Goal: Check status

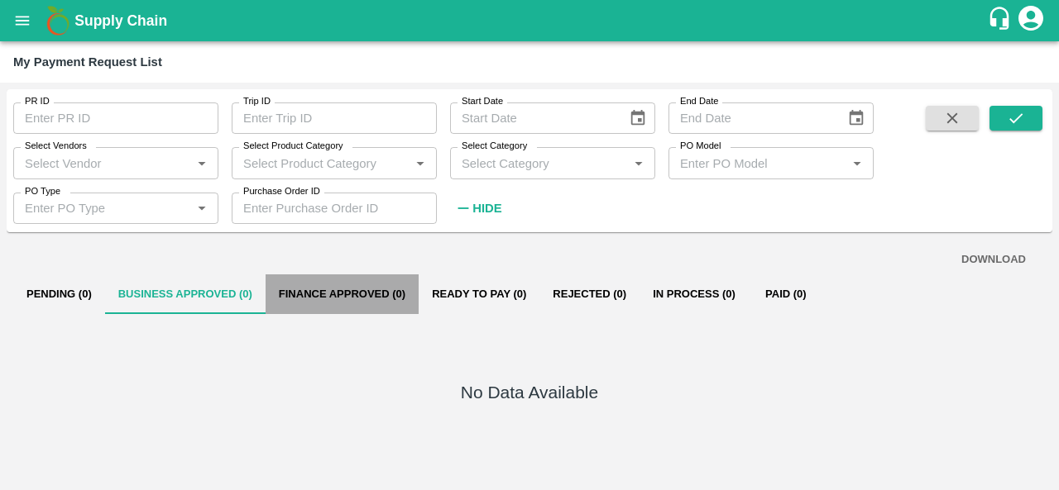
click at [293, 299] on button "Finance Approved (0)" at bounding box center [341, 295] width 153 height 40
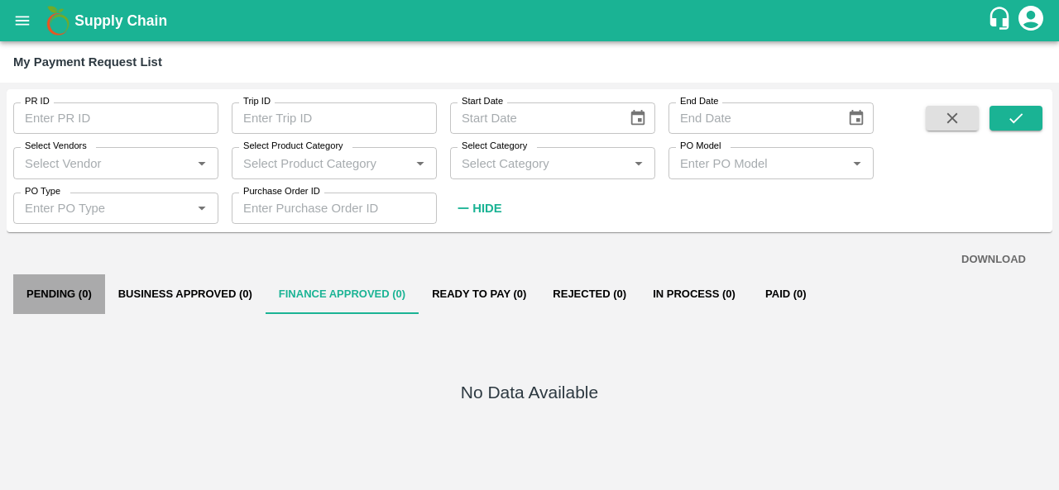
click at [66, 294] on button "Pending (0)" at bounding box center [59, 295] width 92 height 40
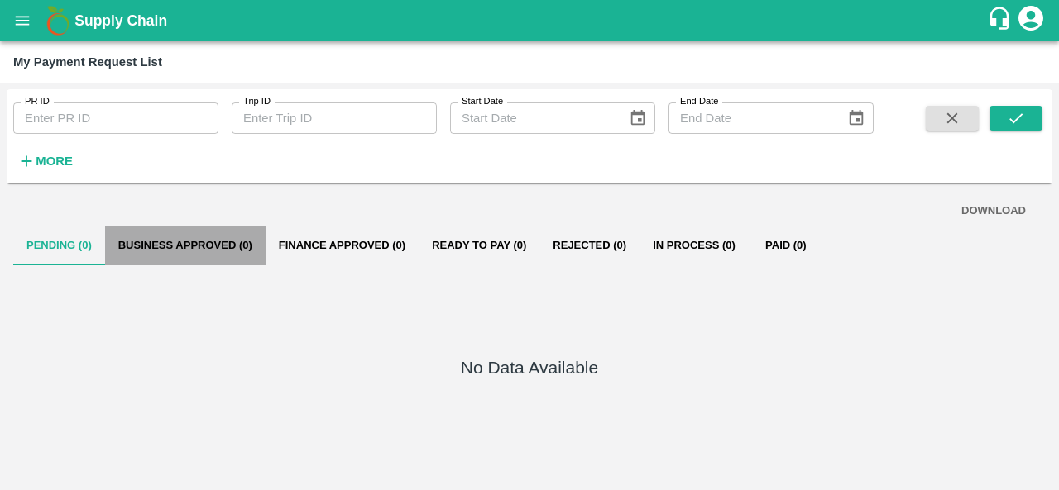
click at [171, 247] on button "Business Approved (0)" at bounding box center [185, 246] width 160 height 40
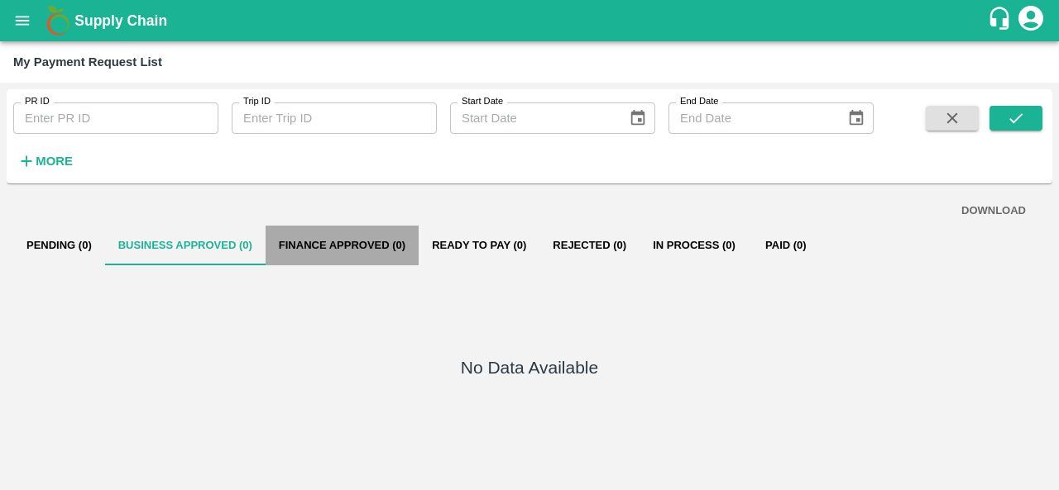
click at [312, 251] on button "Finance Approved (0)" at bounding box center [341, 246] width 153 height 40
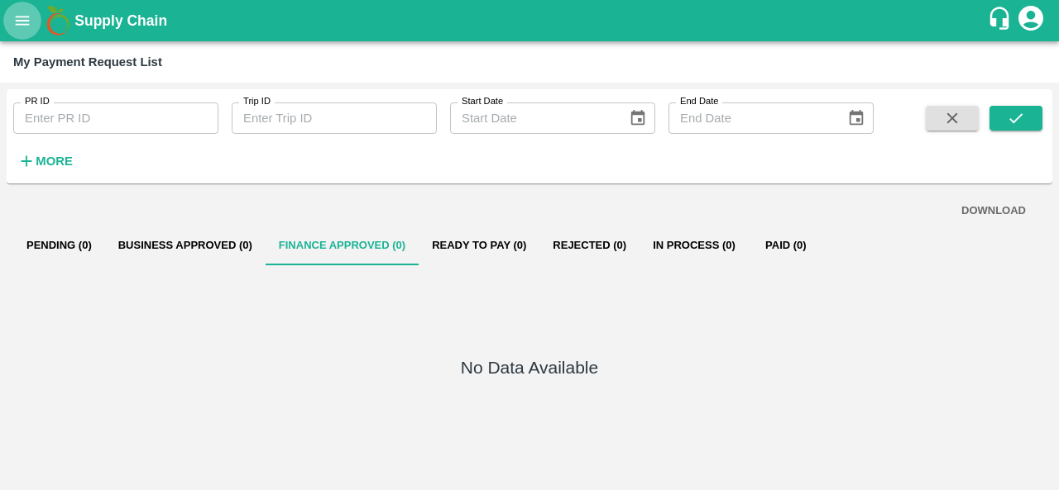
click at [26, 14] on icon "open drawer" at bounding box center [22, 21] width 18 height 18
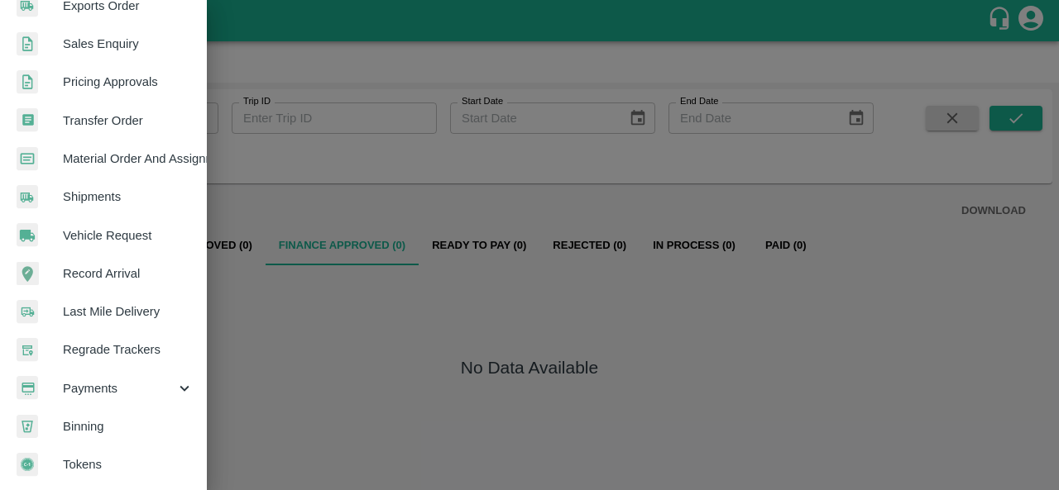
scroll to position [449, 0]
click at [296, 401] on div at bounding box center [529, 245] width 1059 height 490
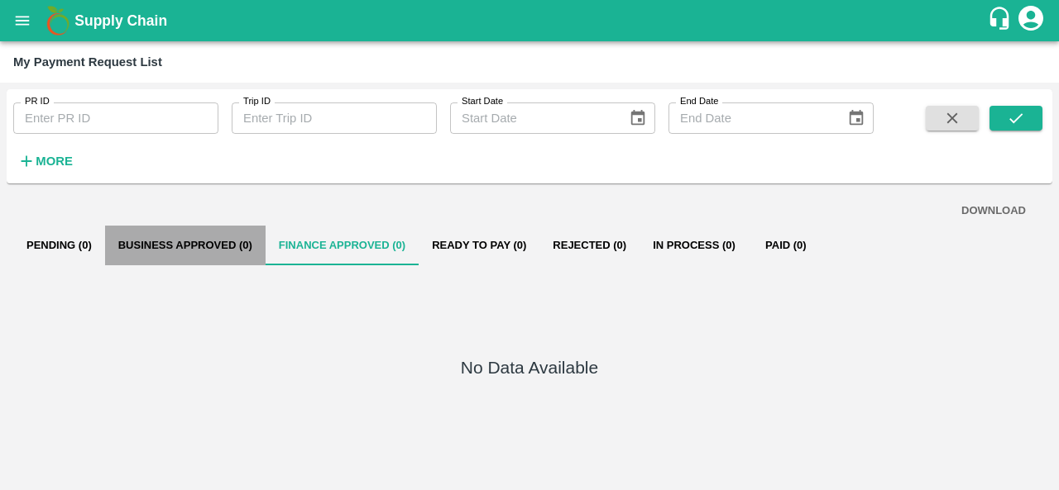
click at [210, 244] on button "Business Approved (0)" at bounding box center [185, 246] width 160 height 40
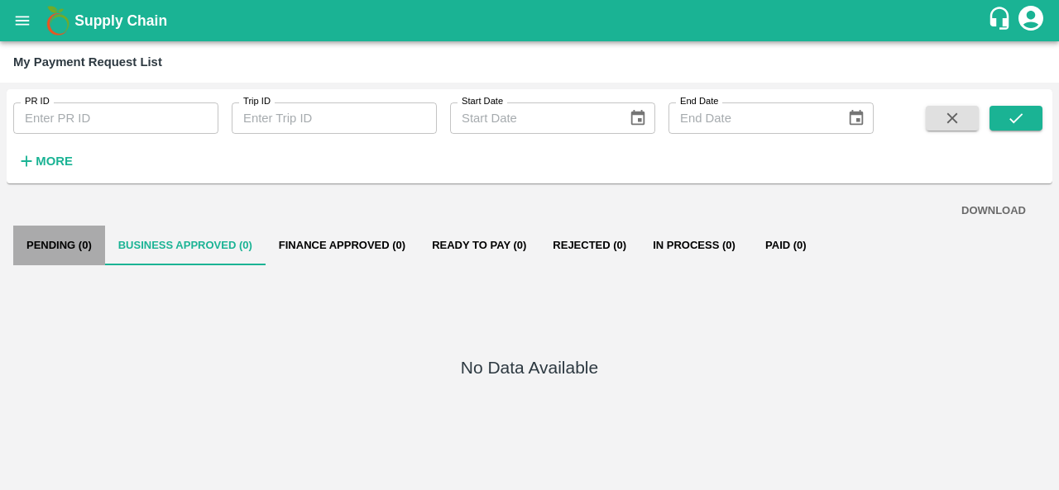
click at [40, 242] on button "Pending (0)" at bounding box center [59, 246] width 92 height 40
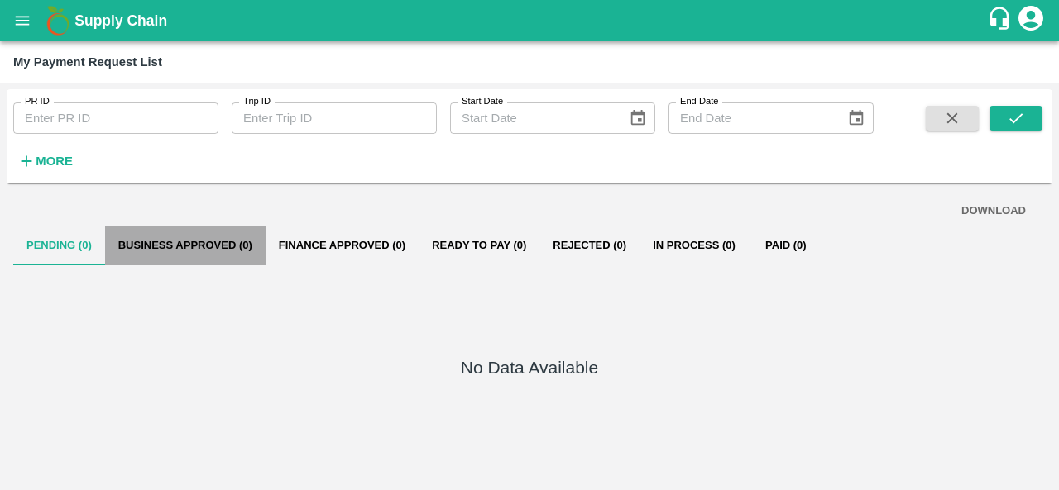
click at [205, 261] on button "Business Approved (0)" at bounding box center [185, 246] width 160 height 40
